Goal: Task Accomplishment & Management: Complete application form

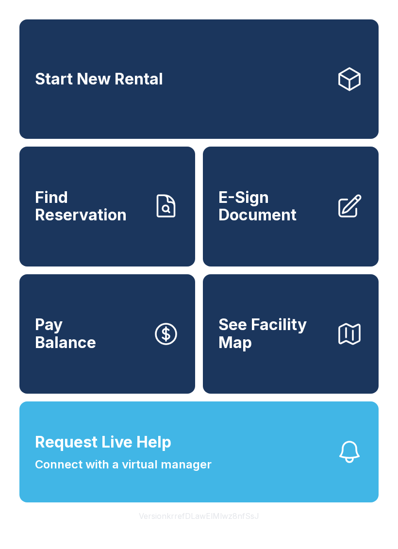
click at [179, 97] on link "Start New Rental" at bounding box center [198, 78] width 359 height 119
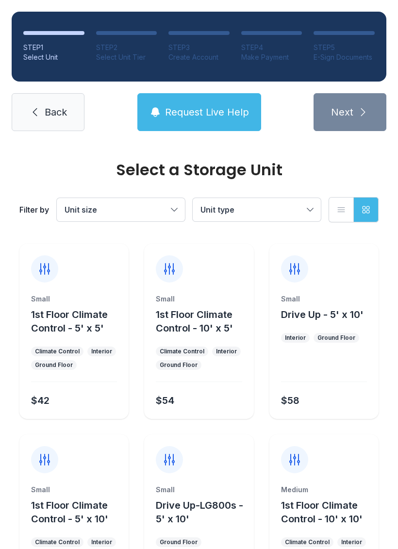
click at [174, 216] on button "Unit size" at bounding box center [121, 209] width 128 height 23
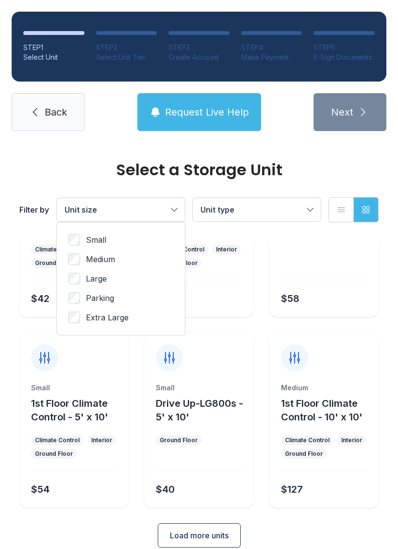
scroll to position [105, 0]
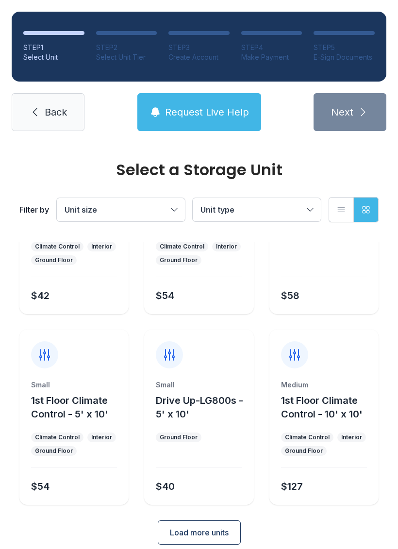
click at [315, 410] on span "1st Floor Climate Control - 10' x 10'" at bounding box center [322, 407] width 82 height 25
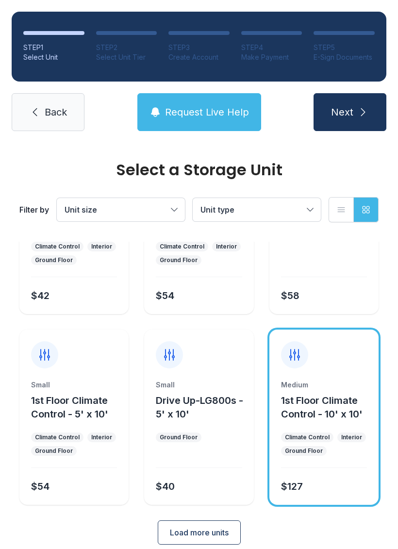
click at [64, 110] on span "Back" at bounding box center [56, 112] width 22 height 14
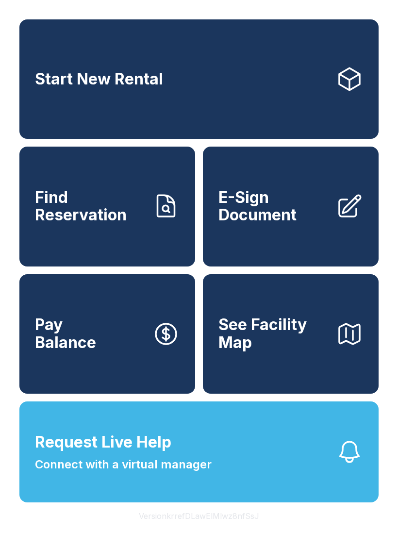
click at [290, 224] on span "E-Sign Document" at bounding box center [273, 206] width 110 height 35
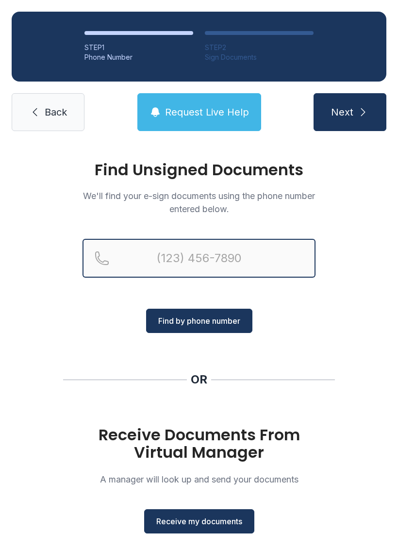
click at [157, 255] on input "Reservation phone number" at bounding box center [199, 258] width 233 height 39
type input "("
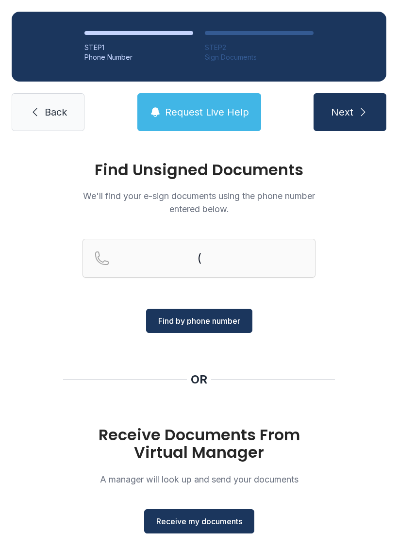
click at [54, 119] on link "Back" at bounding box center [48, 112] width 73 height 38
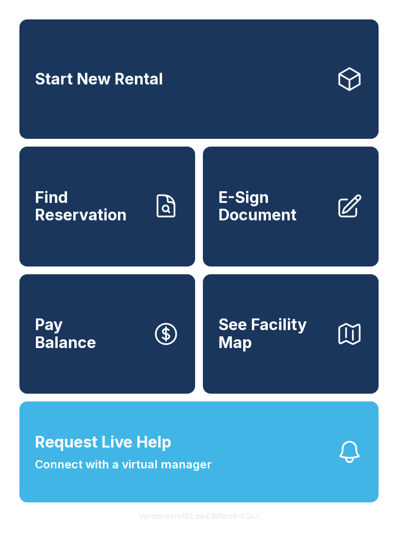
click at [288, 220] on span "E-Sign Document" at bounding box center [273, 206] width 110 height 35
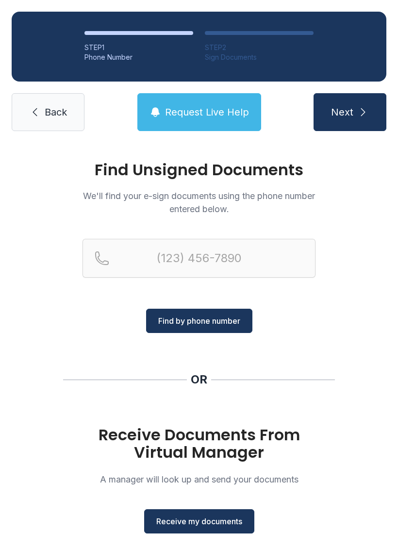
click at [199, 512] on button "Receive my documents" at bounding box center [199, 521] width 110 height 24
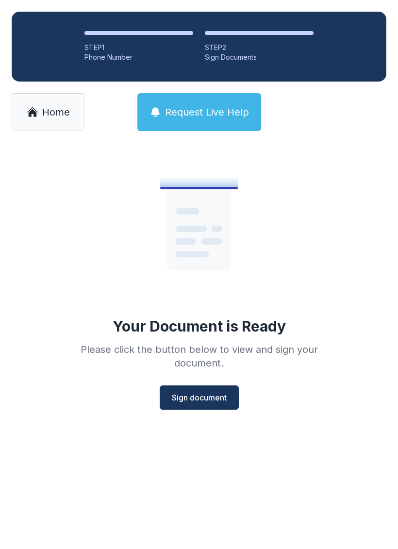
click at [196, 400] on span "Sign document" at bounding box center [199, 398] width 55 height 12
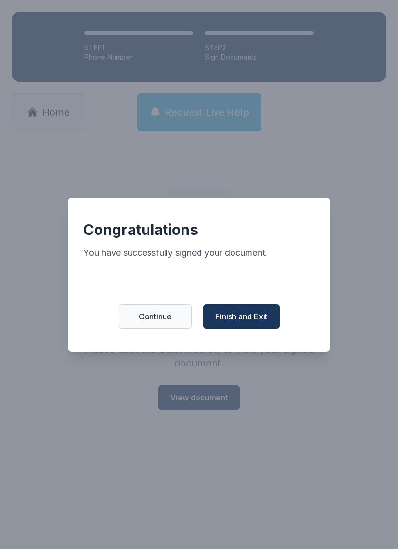
click at [243, 322] on span "Finish and Exit" at bounding box center [242, 317] width 52 height 12
